Goal: Task Accomplishment & Management: Use online tool/utility

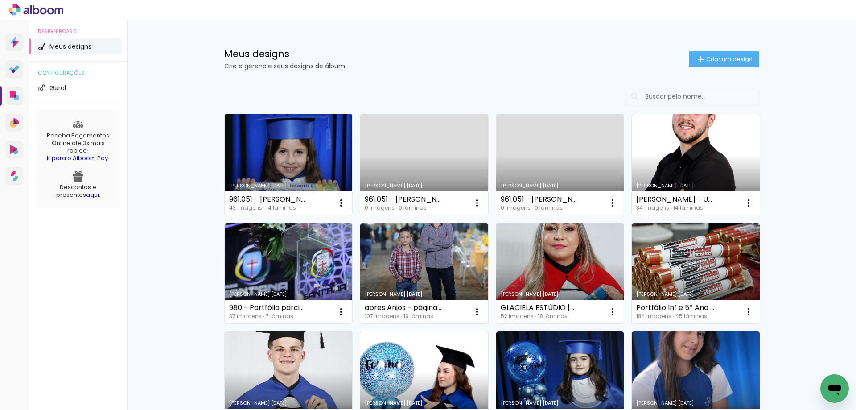
click at [287, 160] on link "[PERSON_NAME] [DATE]" at bounding box center [289, 164] width 128 height 101
